Goal: Task Accomplishment & Management: Use online tool/utility

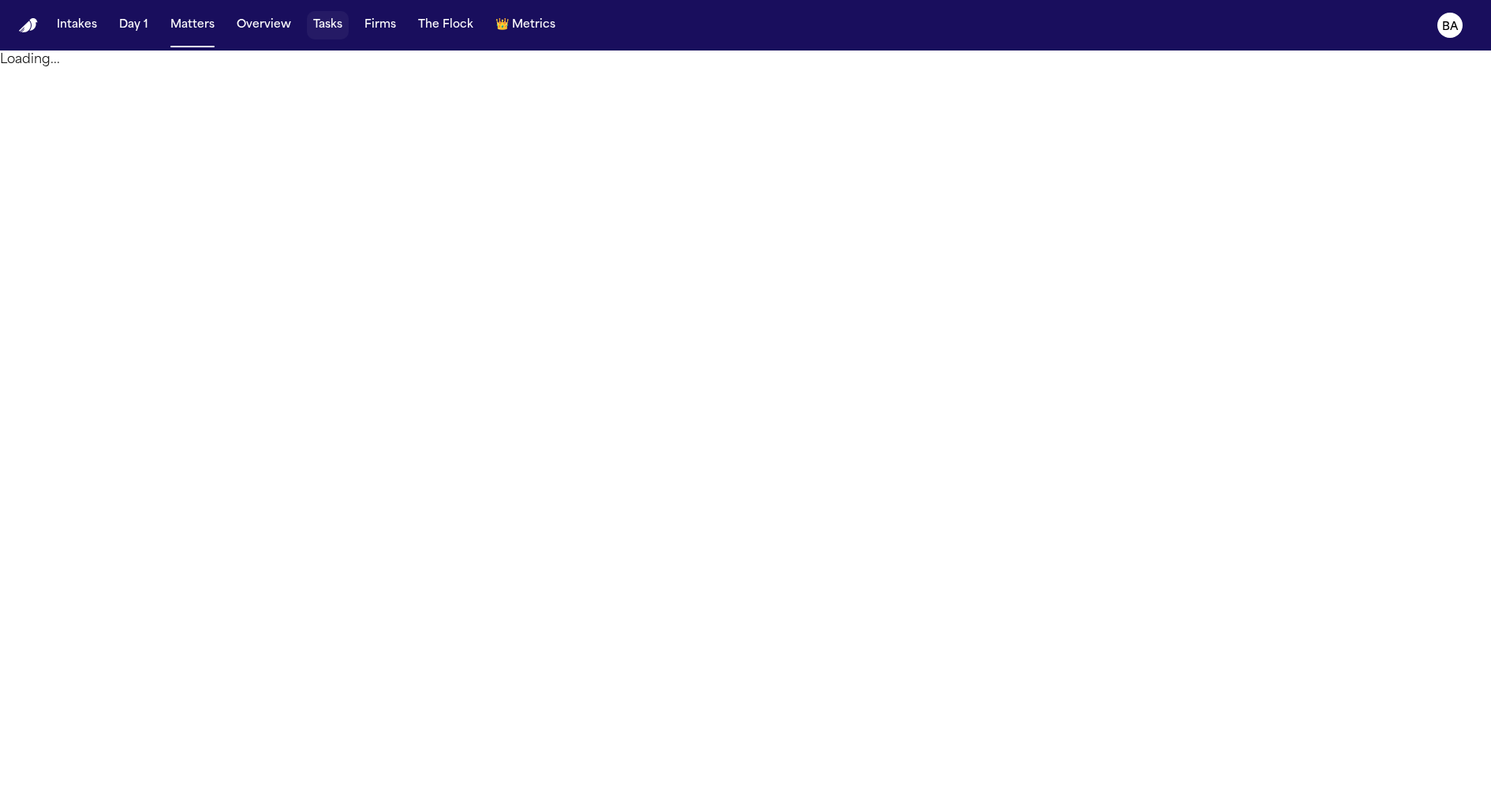
click at [319, 28] on button "Tasks" at bounding box center [327, 25] width 41 height 28
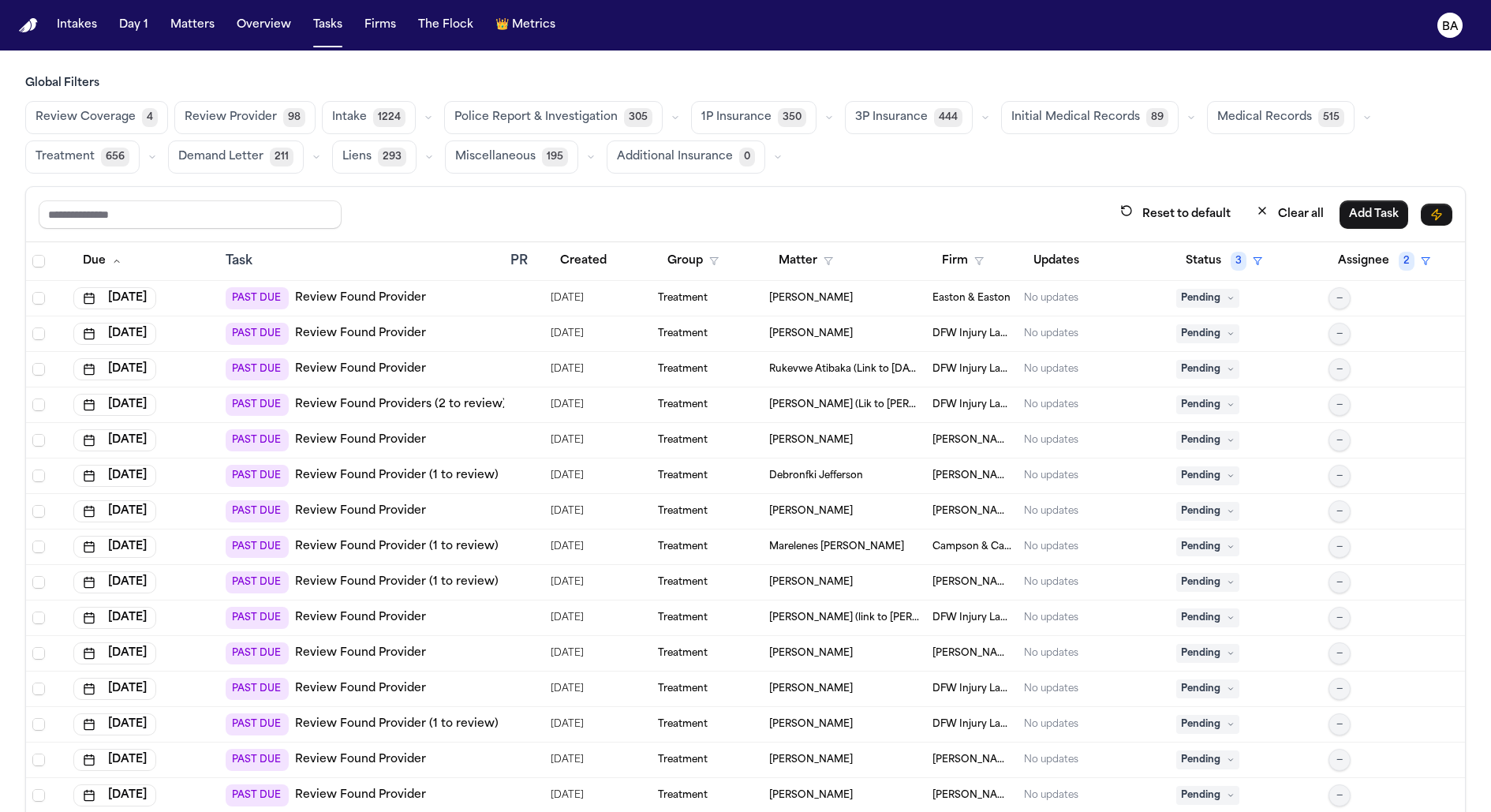
click at [825, 119] on icon "button" at bounding box center [829, 117] width 9 height 9
click at [825, 114] on icon "button" at bounding box center [829, 117] width 9 height 9
click at [980, 117] on icon "button" at bounding box center [985, 117] width 9 height 9
click at [142, 122] on span "4" at bounding box center [149, 117] width 16 height 19
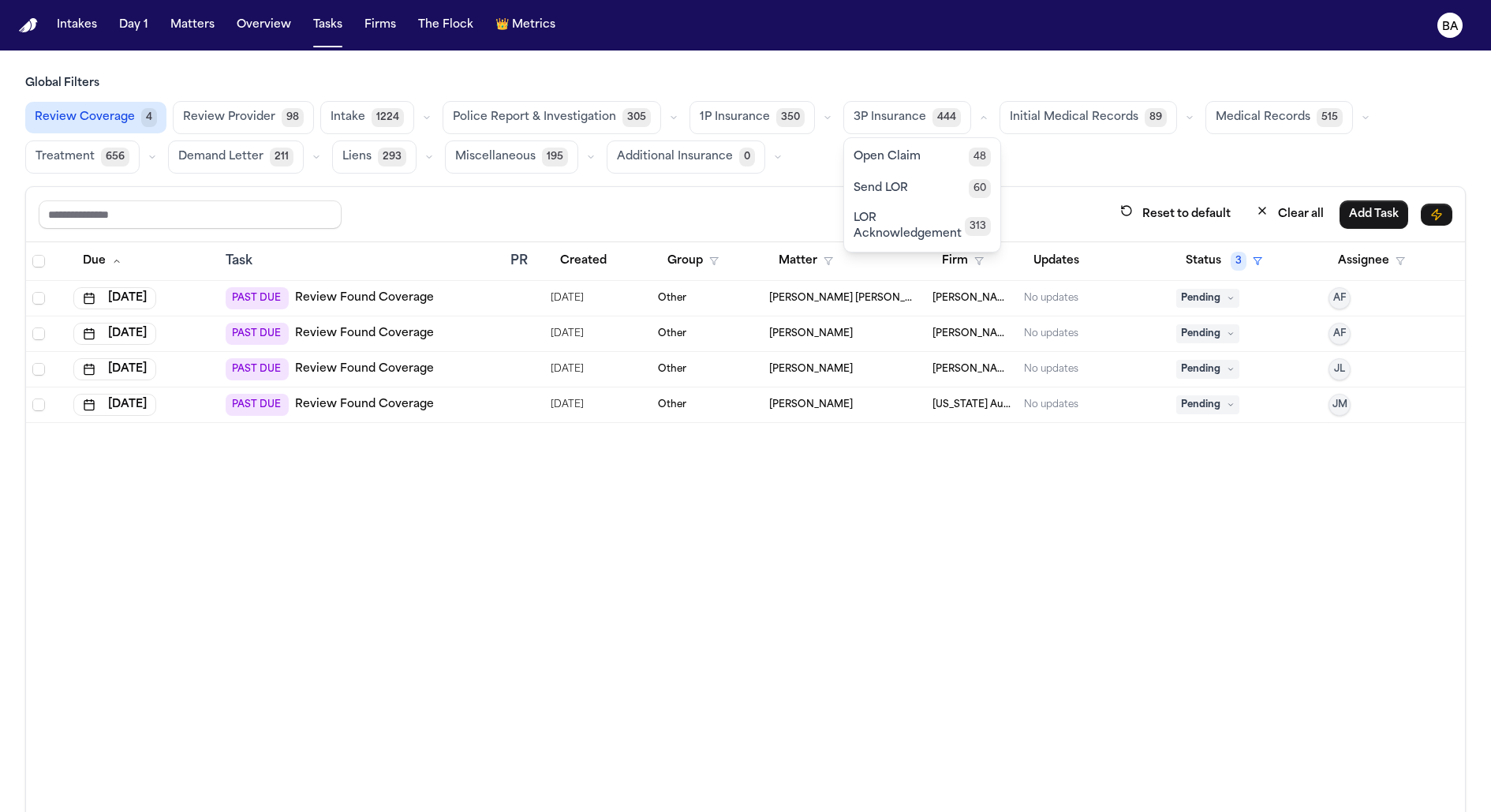
click at [823, 120] on icon "button" at bounding box center [827, 117] width 9 height 9
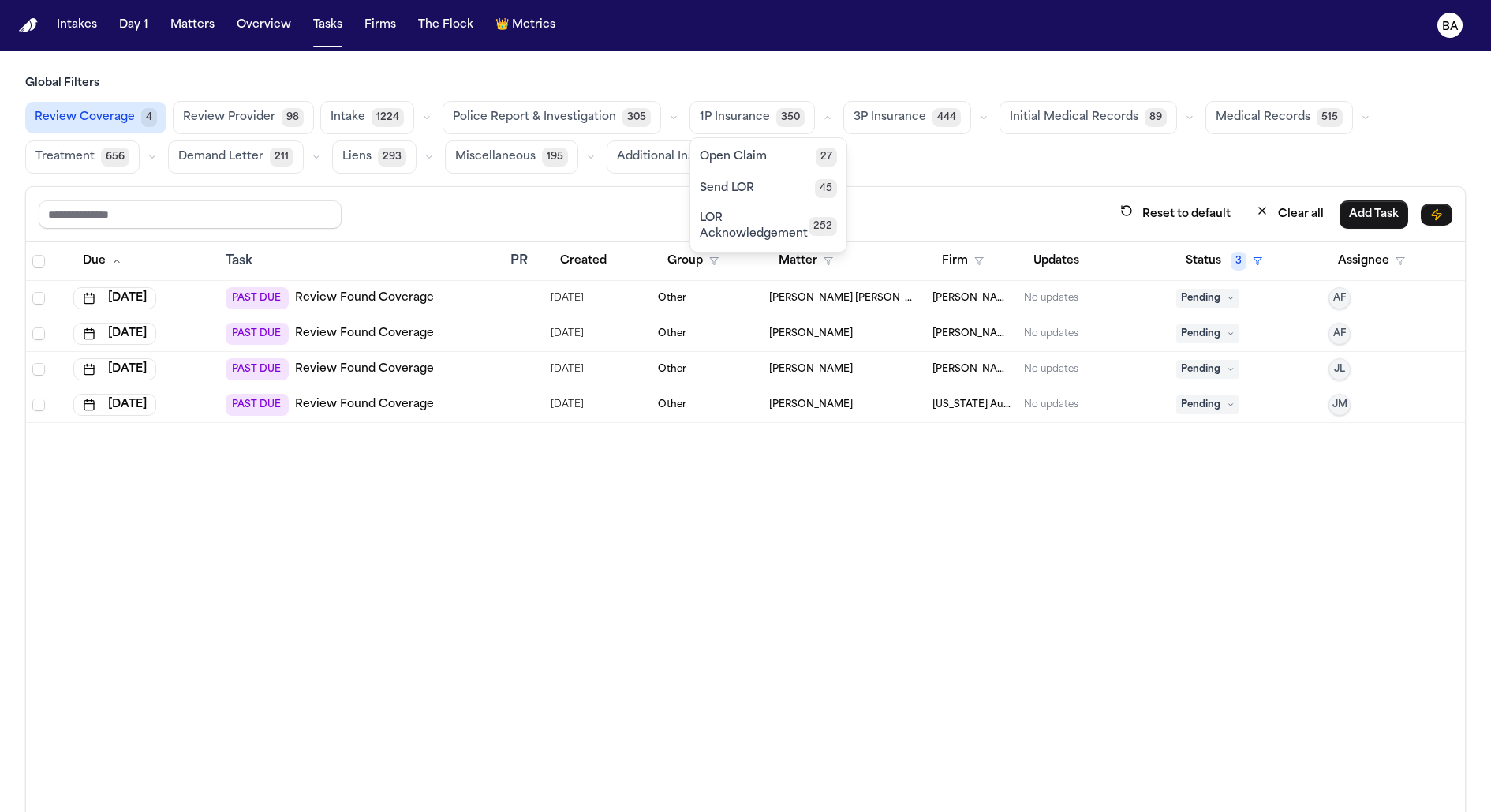
click at [763, 168] on button "Open Claim 27" at bounding box center [768, 157] width 156 height 31
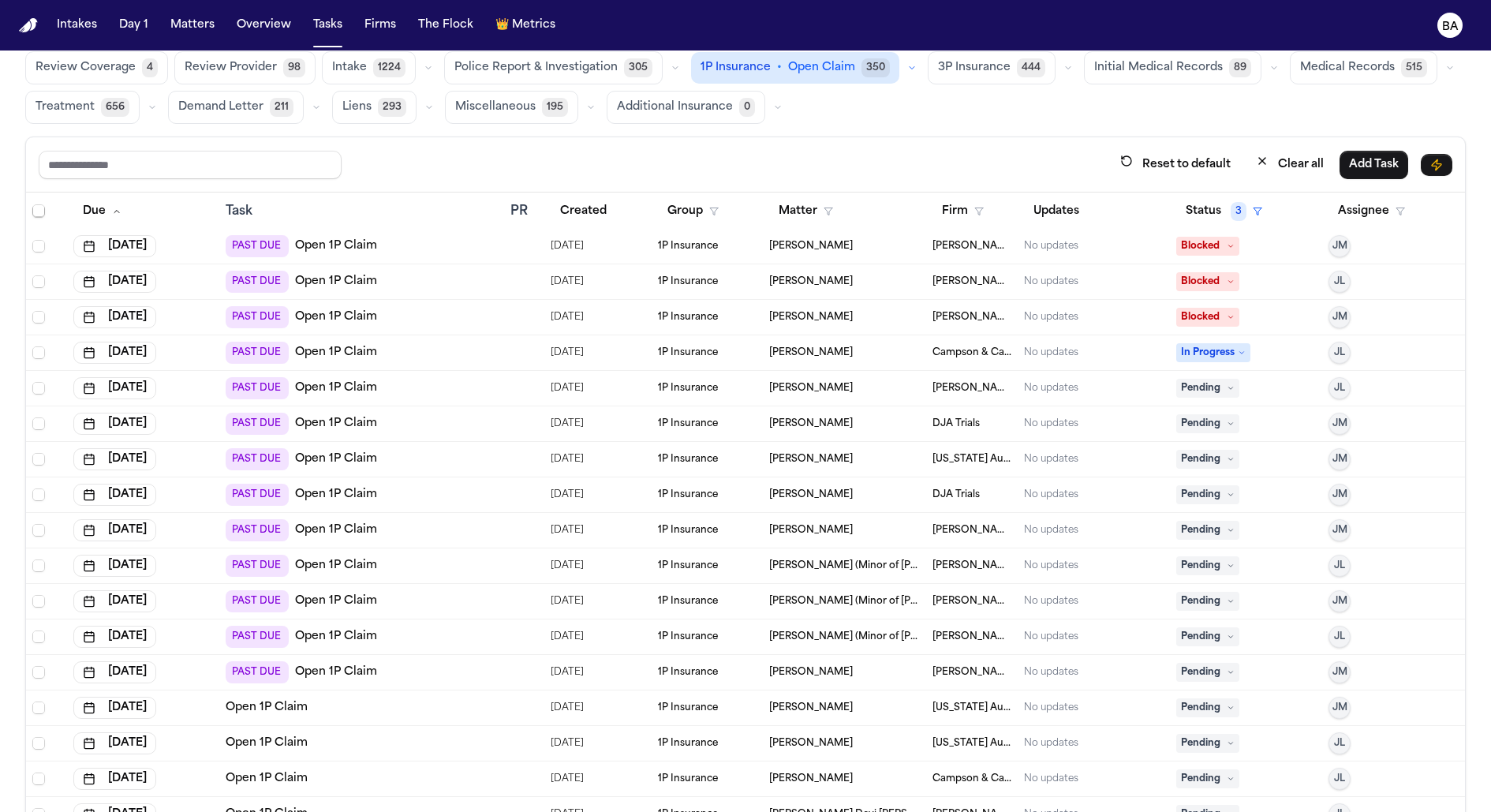
scroll to position [65, 0]
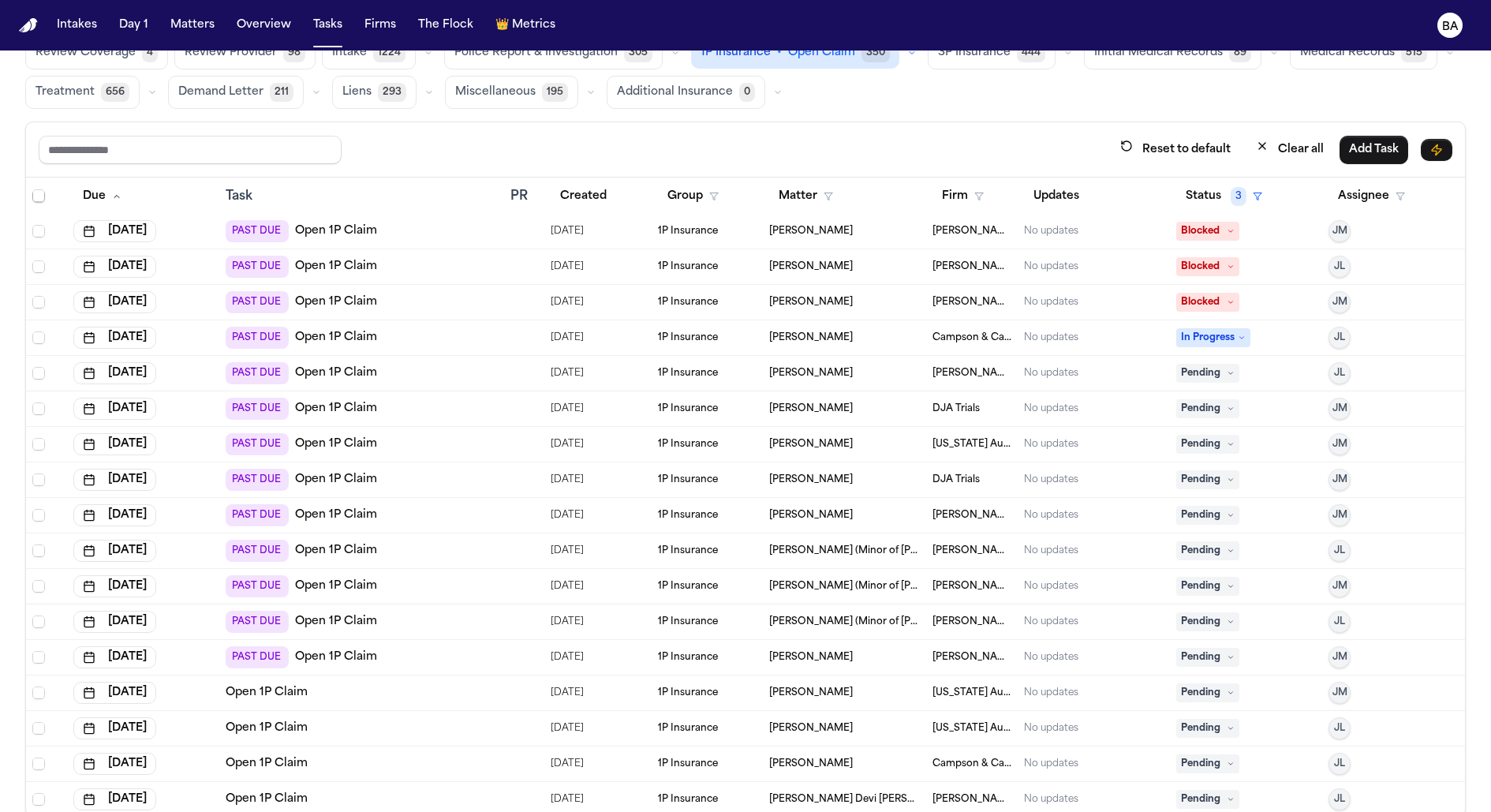
click at [433, 578] on div "PAST DUE Open 1P Claim" at bounding box center [361, 586] width 272 height 22
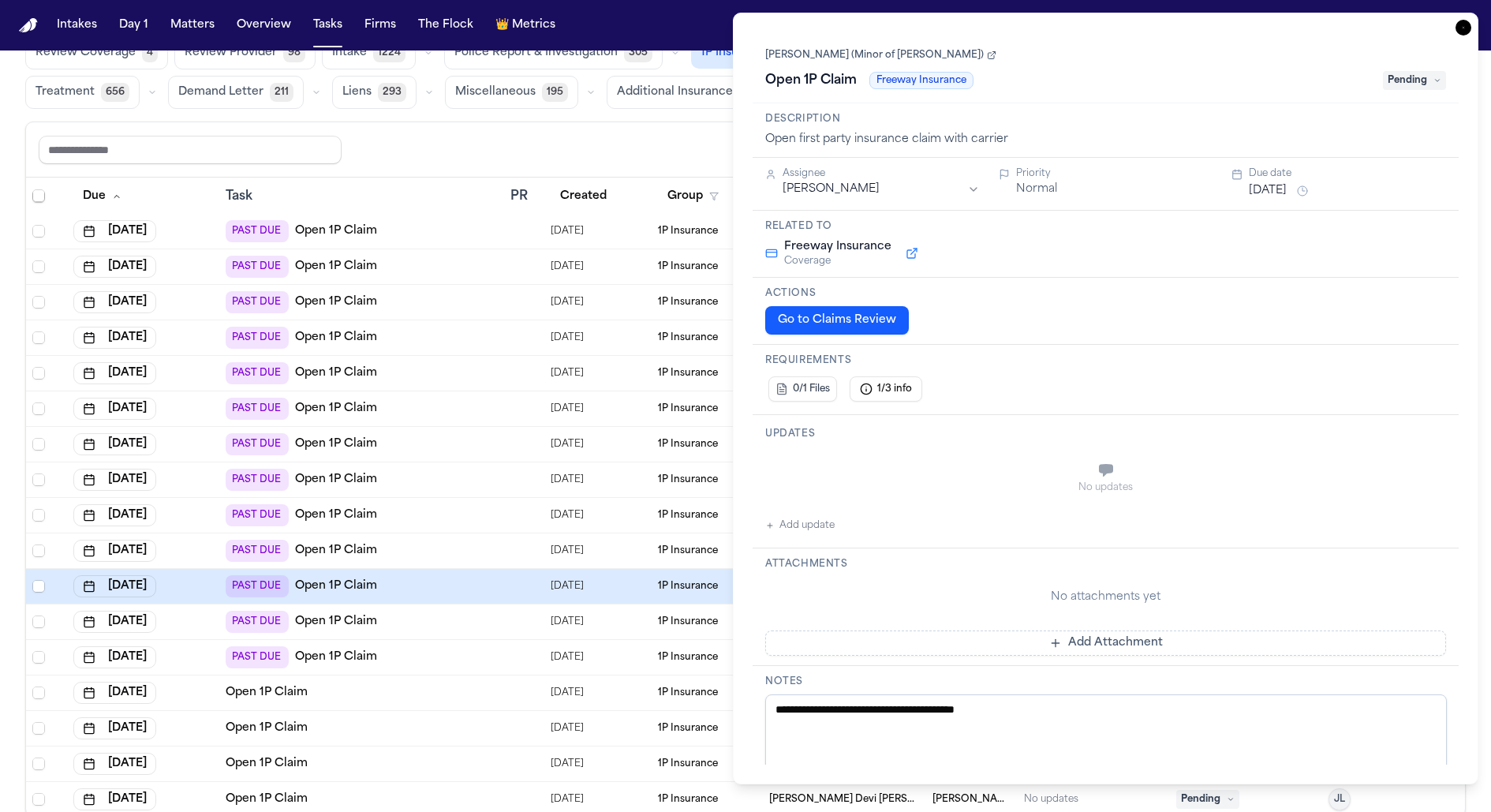
click at [830, 326] on button "Go to Claims Review" at bounding box center [836, 320] width 143 height 28
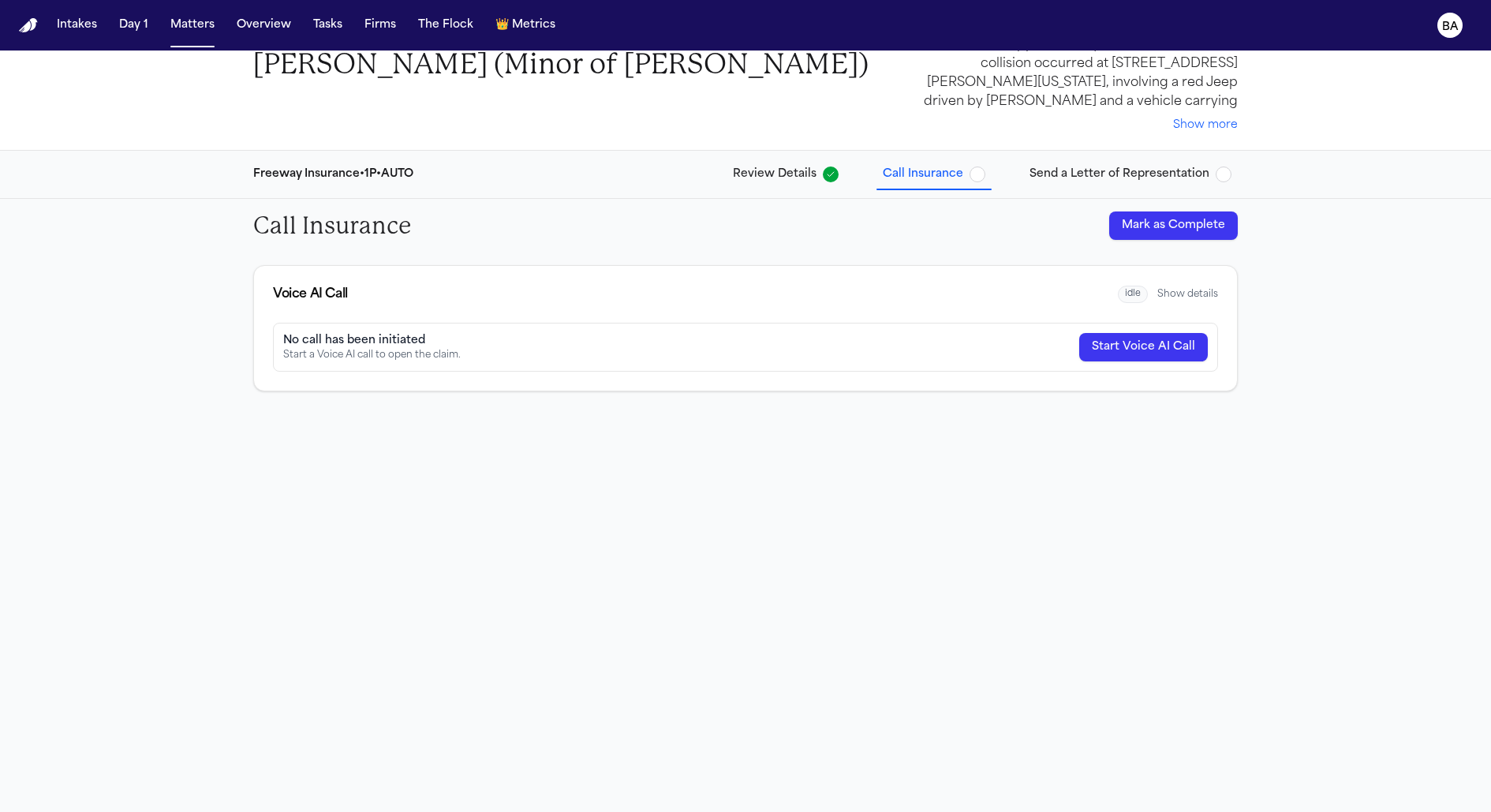
click at [787, 180] on span "Review Details" at bounding box center [774, 174] width 84 height 16
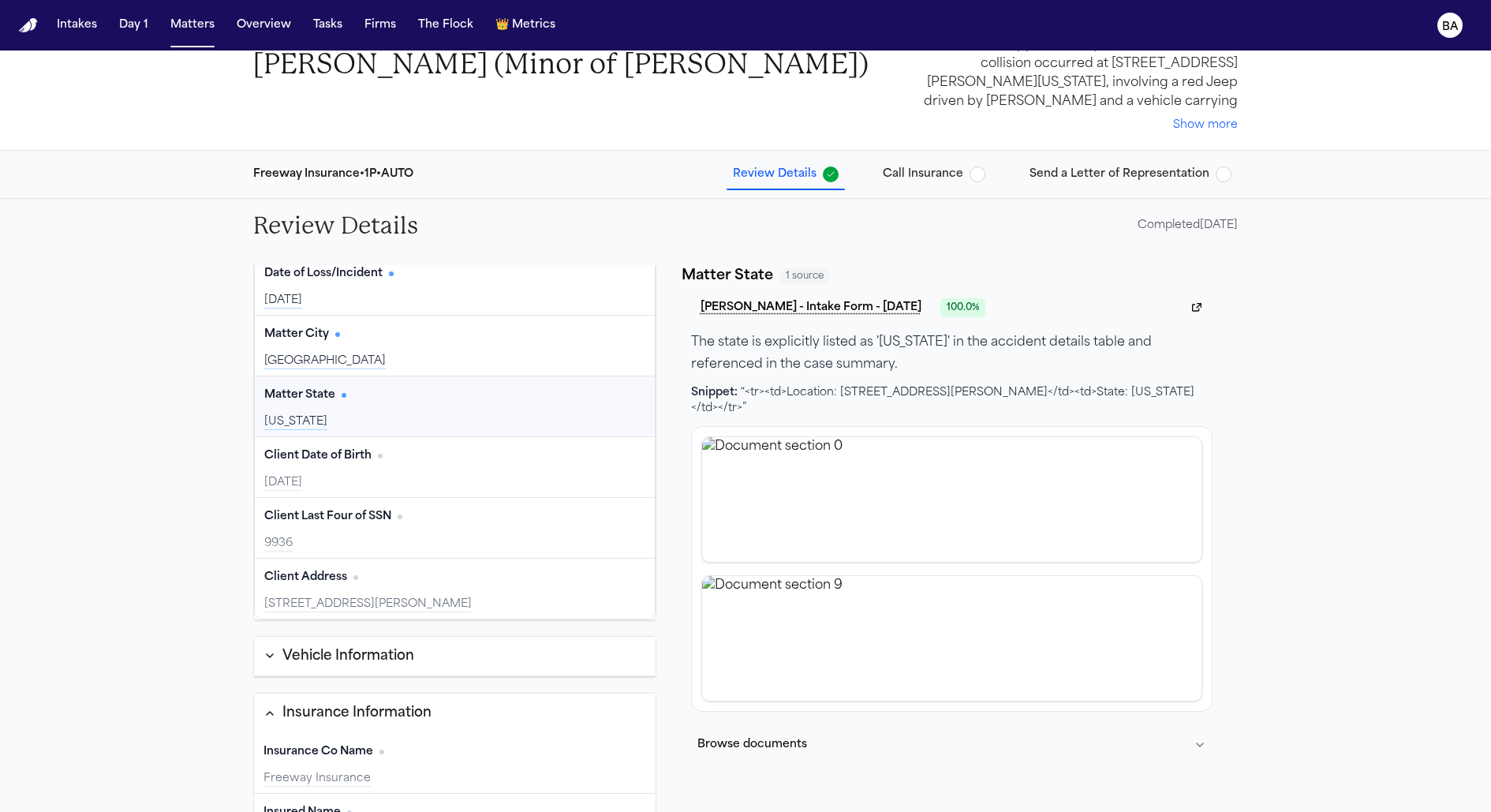
scroll to position [118, 0]
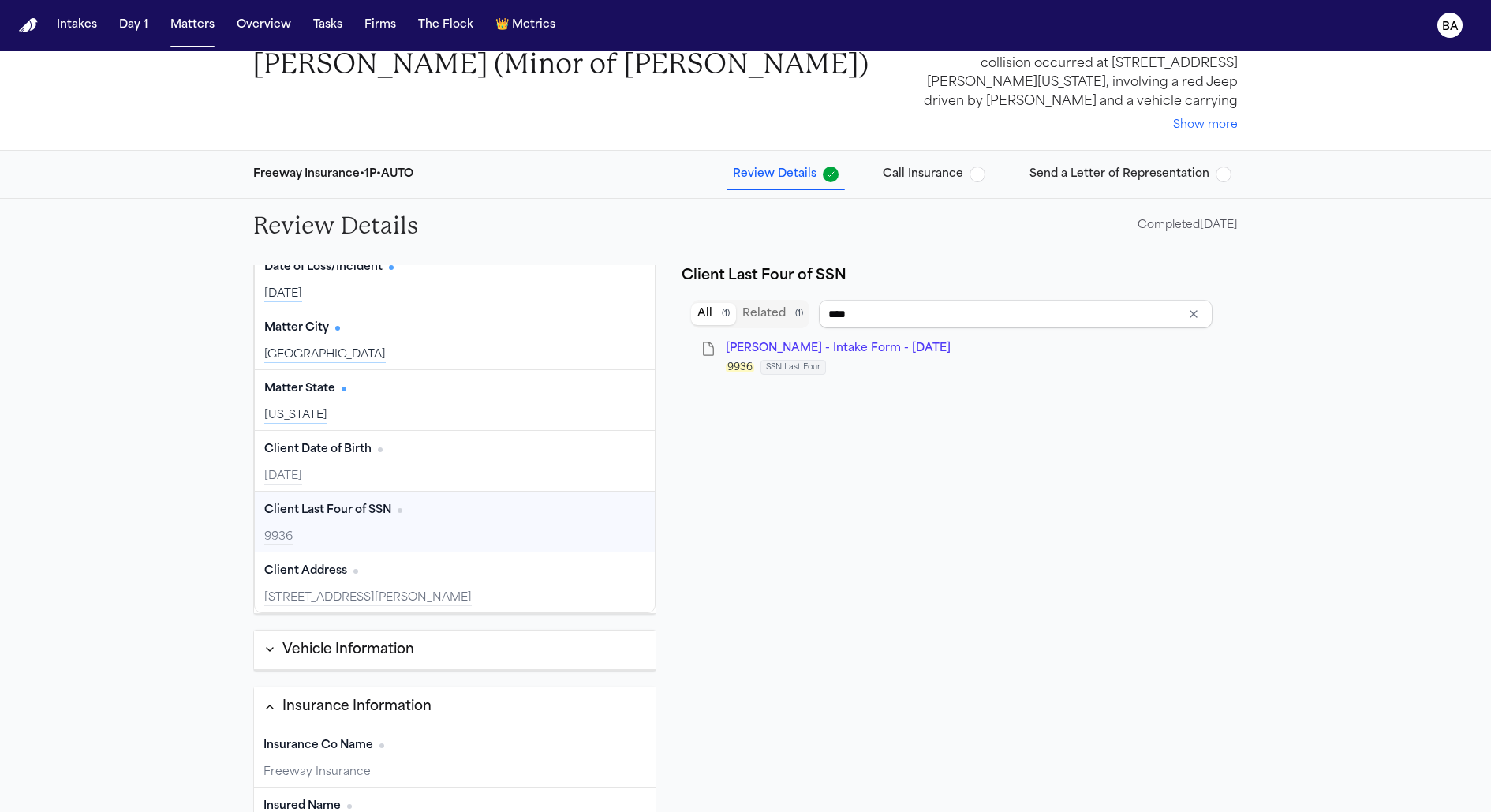
type input "**********"
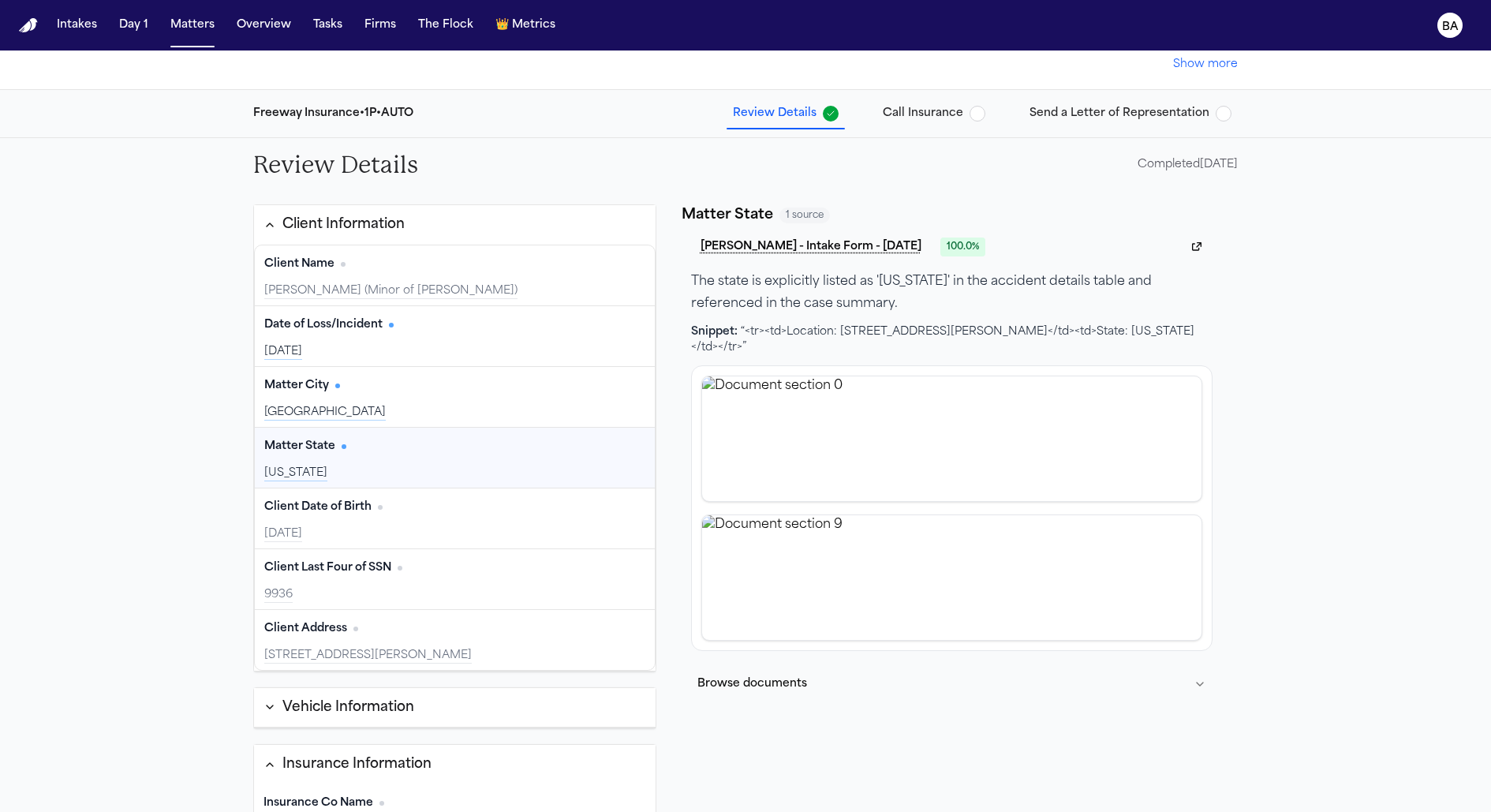
scroll to position [0, 0]
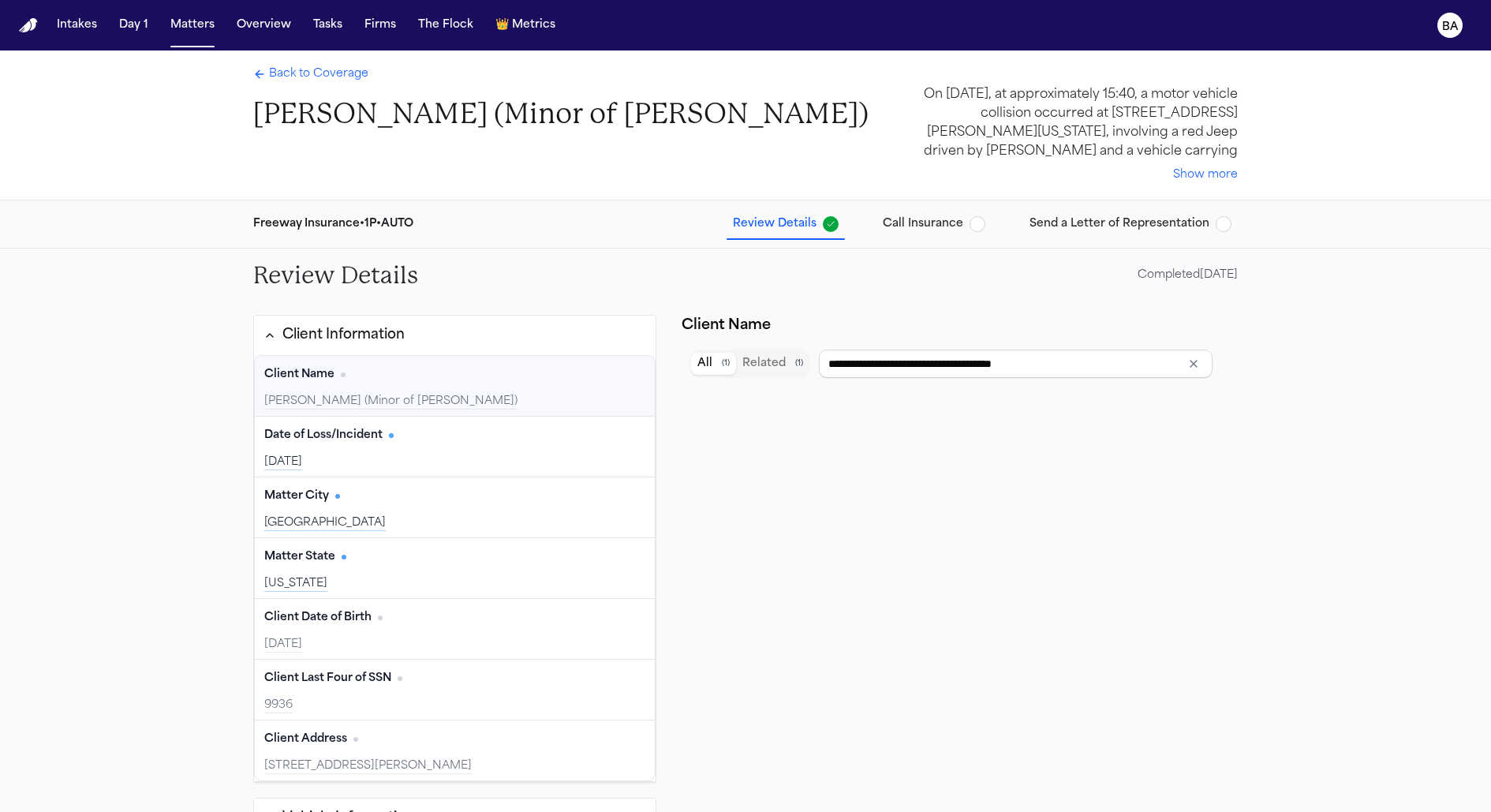
click at [904, 225] on span "Call Insurance" at bounding box center [922, 224] width 80 height 16
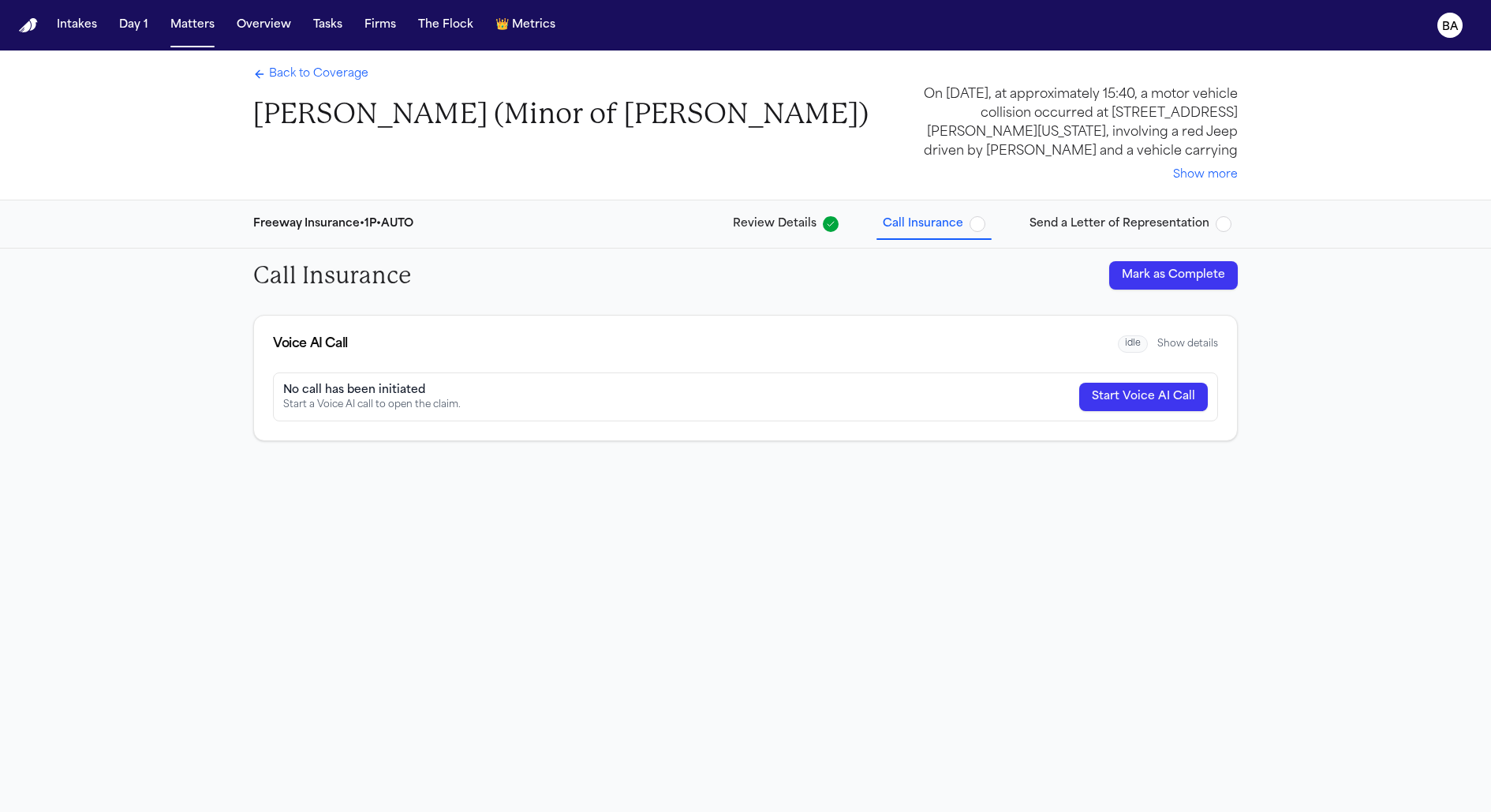
click at [1172, 350] on div "idle Show details" at bounding box center [1168, 345] width 100 height 18
click at [1170, 341] on button "Show details" at bounding box center [1188, 343] width 61 height 12
click at [1110, 224] on span "Send a Letter of Representation" at bounding box center [1119, 224] width 180 height 16
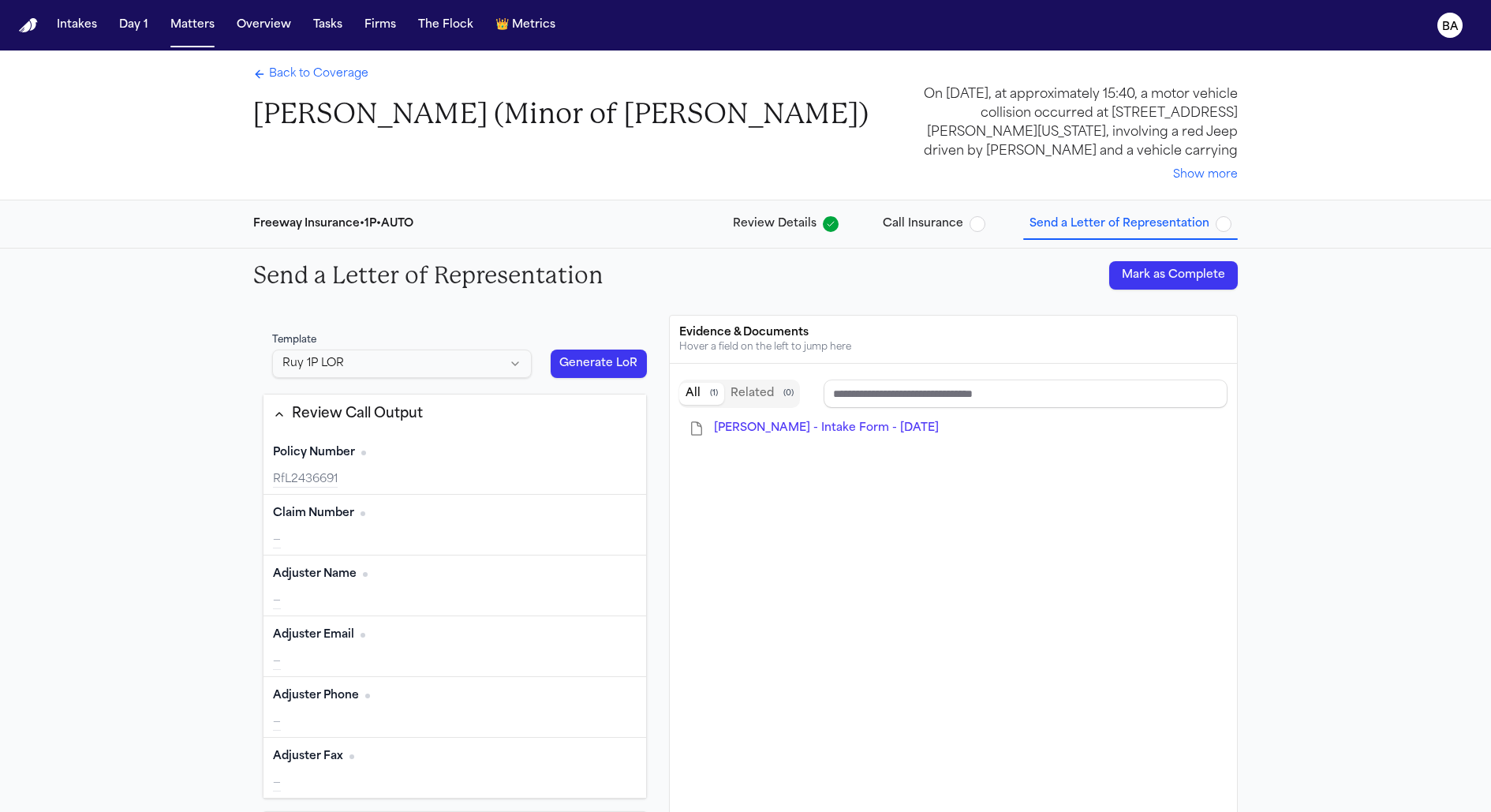
type input "**********"
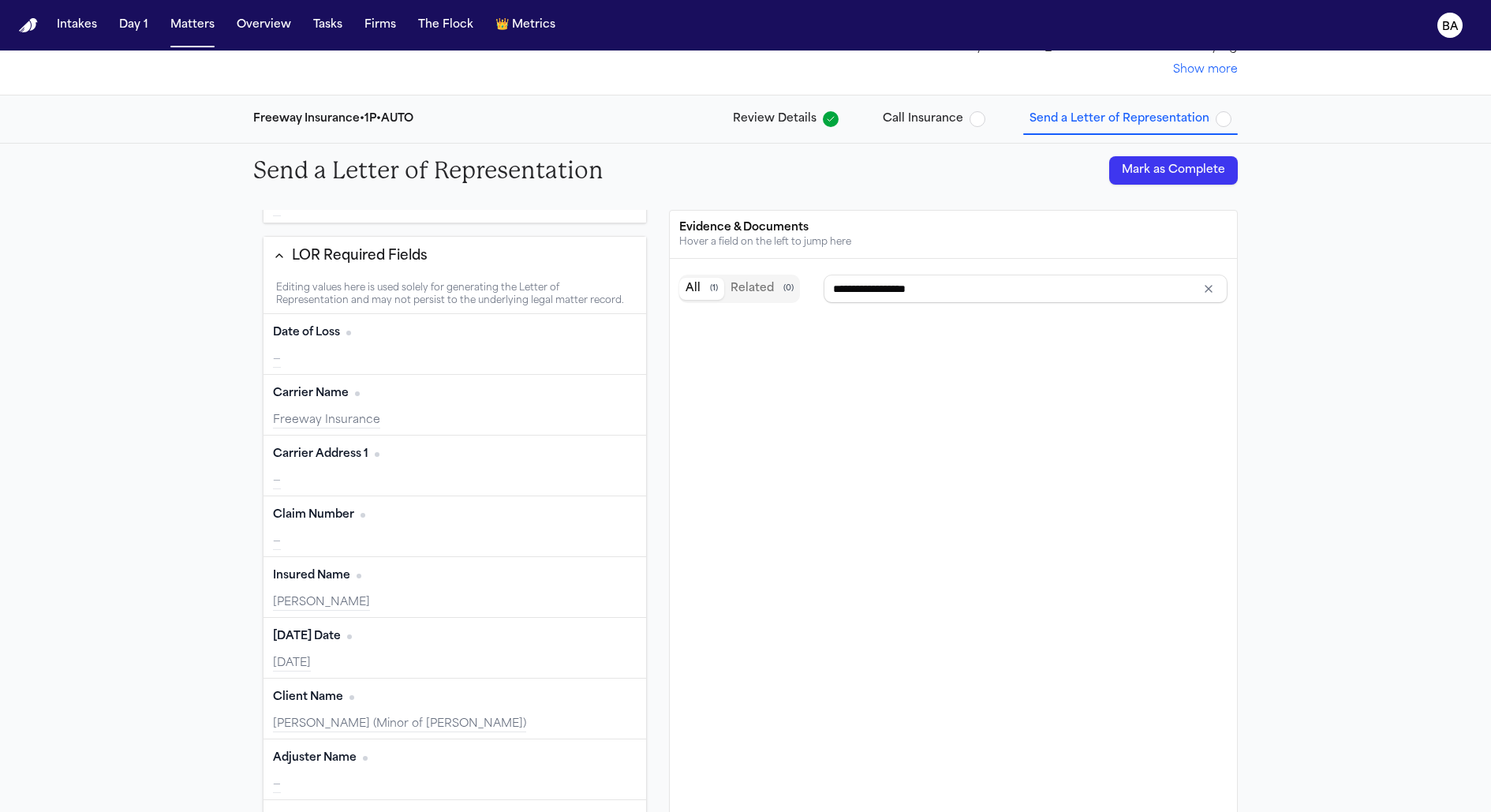
scroll to position [118, 0]
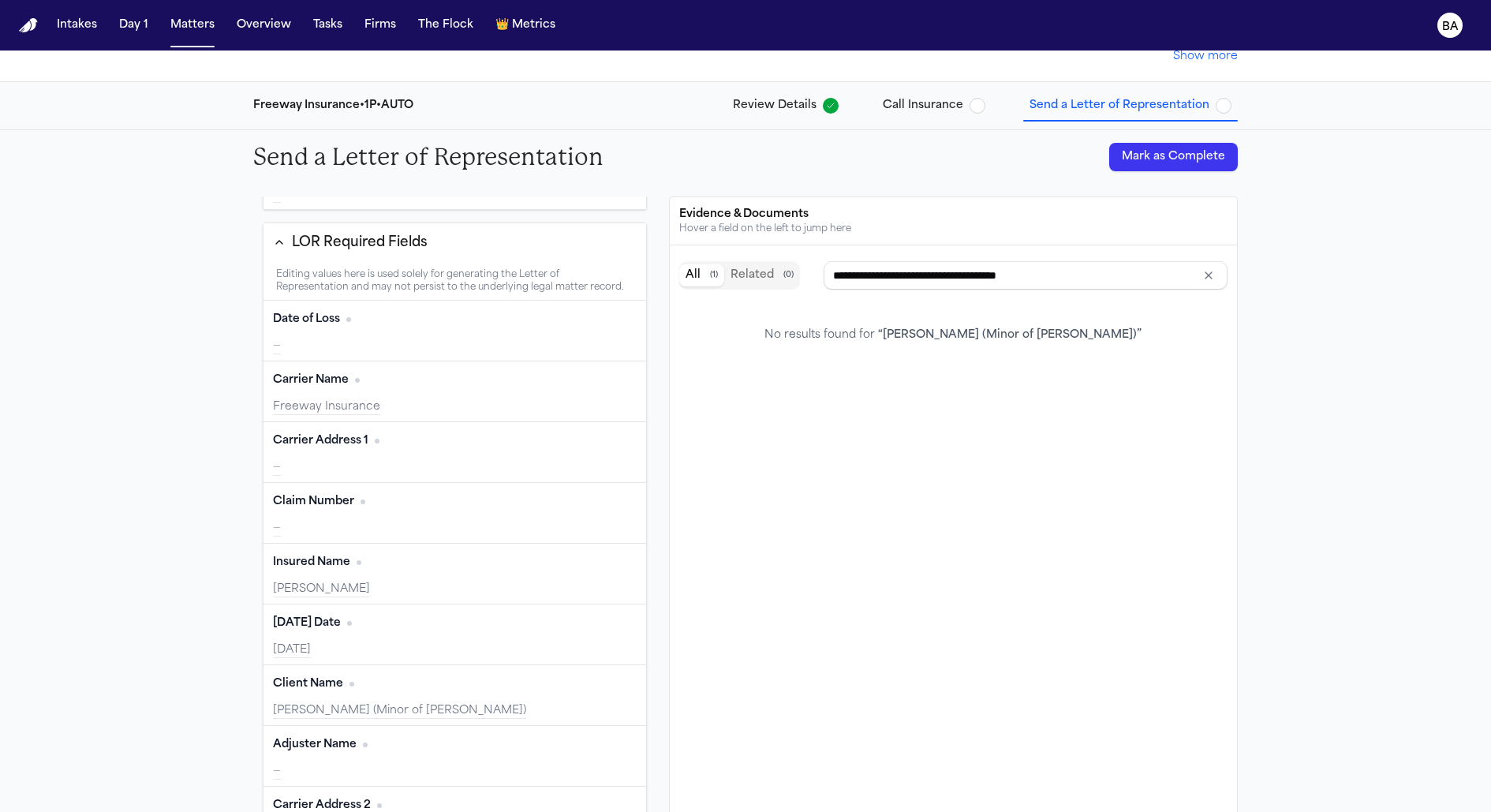
type input "**********"
drag, startPoint x: 907, startPoint y: 272, endPoint x: 1153, endPoint y: 336, distance: 254.2
click at [1153, 336] on div "**********" at bounding box center [953, 547] width 567 height 604
type input "**********"
click at [840, 310] on span "[PERSON_NAME] - Intake Form - [DATE]" at bounding box center [826, 310] width 225 height 12
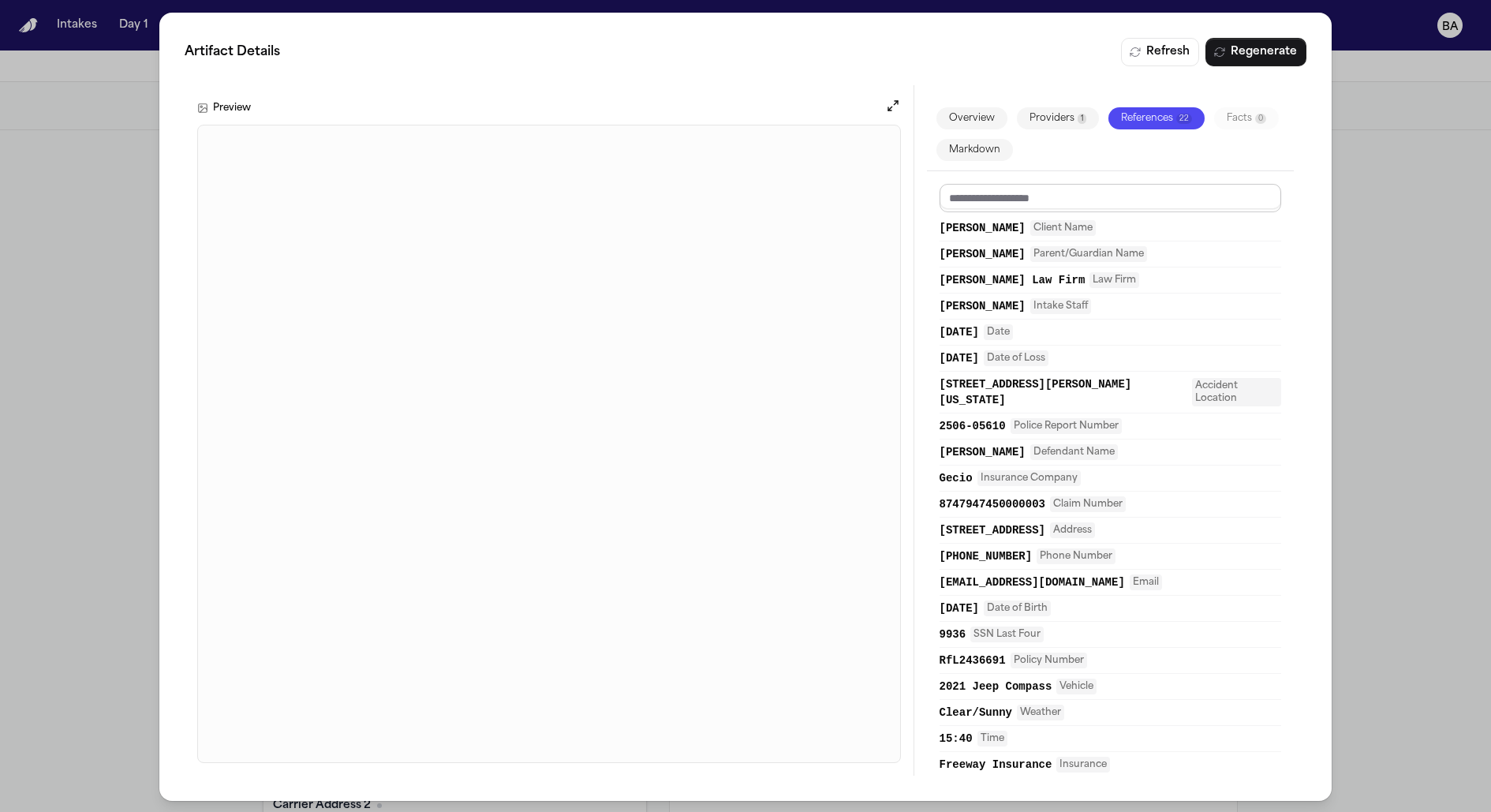
click at [986, 191] on input at bounding box center [1110, 198] width 342 height 28
click at [68, 330] on div "Artifact Details Refresh Regenerate Preview Overview Providers 1 References 22 …" at bounding box center [745, 406] width 1491 height 813
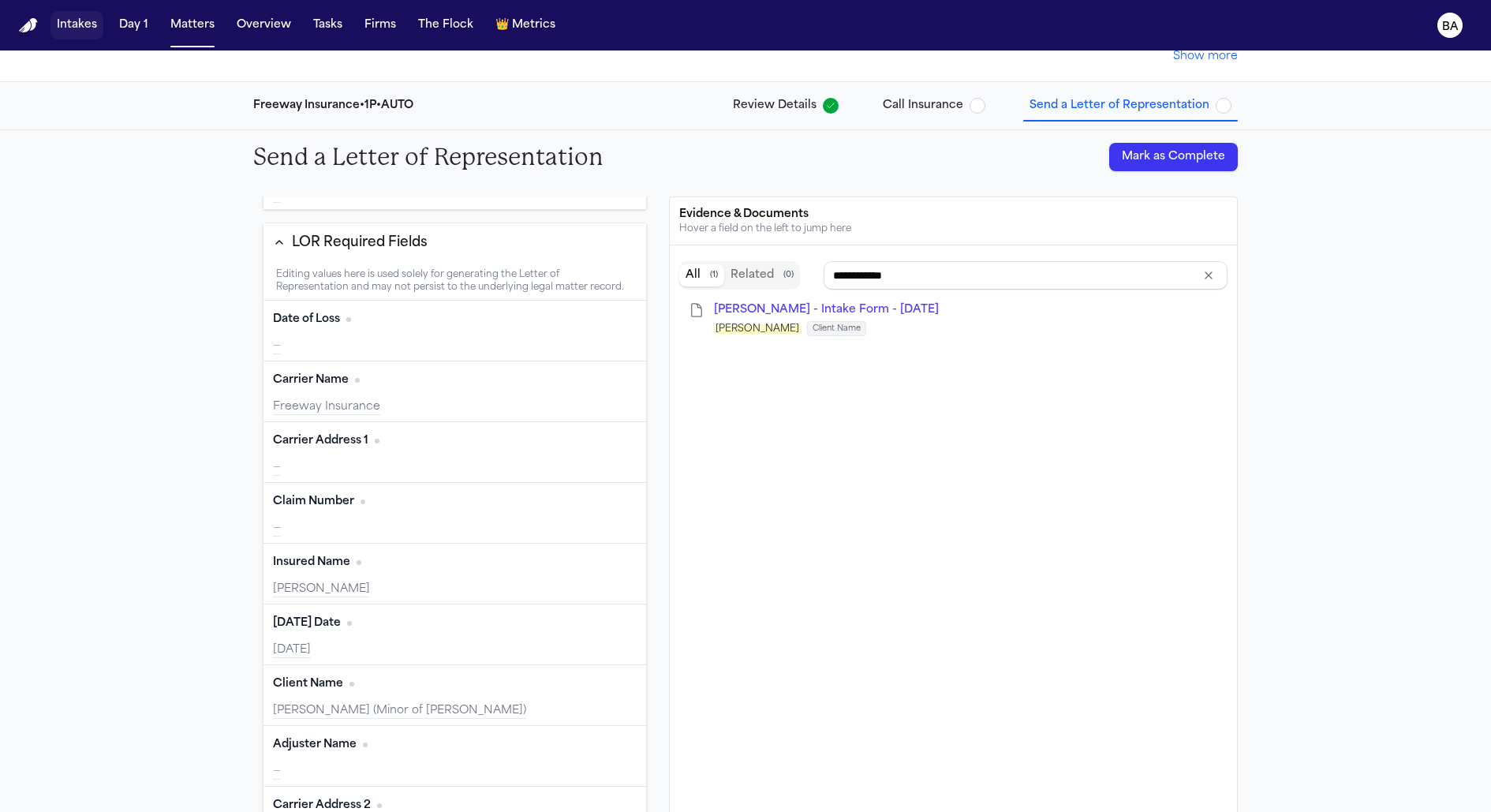
click at [80, 30] on button "Intakes" at bounding box center [77, 25] width 53 height 28
